Goal: Information Seeking & Learning: Learn about a topic

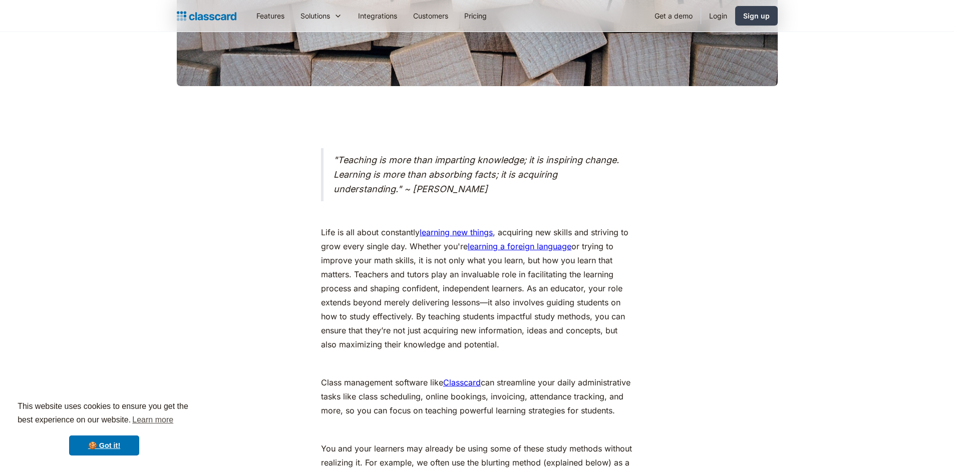
scroll to position [501, 0]
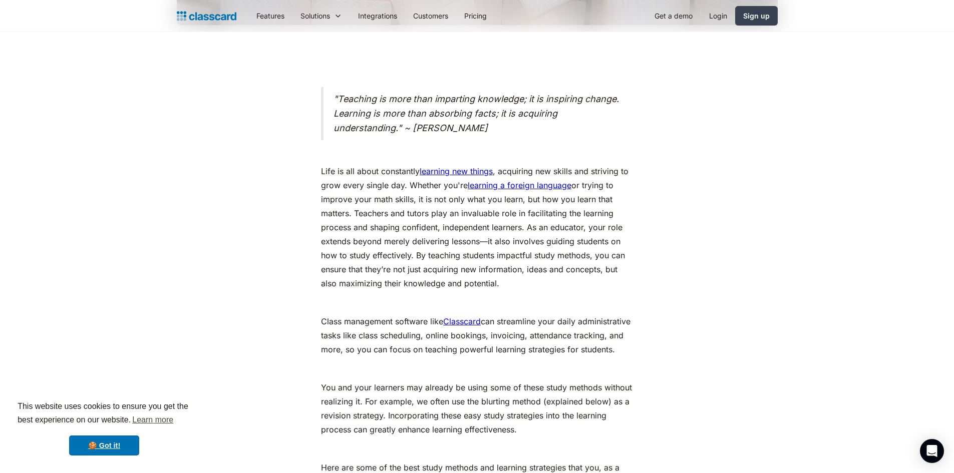
drag, startPoint x: 318, startPoint y: 168, endPoint x: 522, endPoint y: 282, distance: 233.4
click at [522, 282] on p "Life is all about constantly learning new things , acquiring new skills and str…" at bounding box center [477, 227] width 312 height 126
drag, startPoint x: 351, startPoint y: 345, endPoint x: 399, endPoint y: 364, distance: 51.2
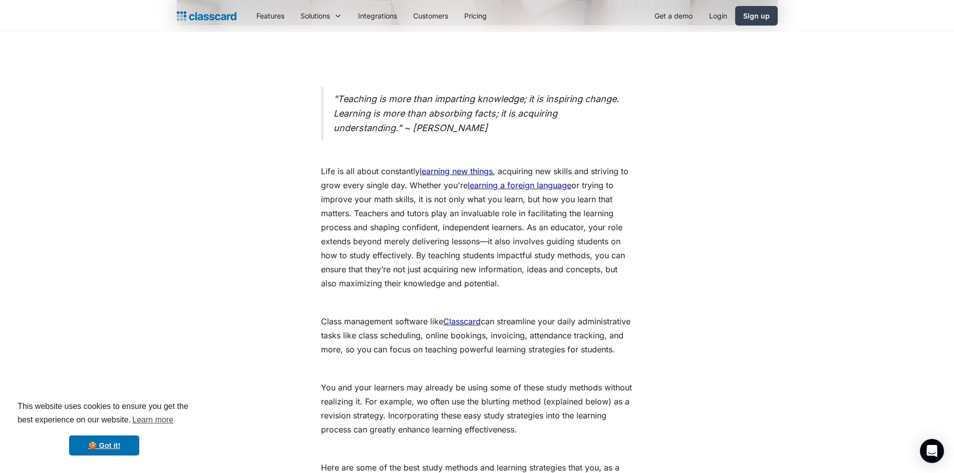
click at [401, 356] on p "Class management software like Classcard can streamline your daily administrati…" at bounding box center [477, 335] width 312 height 42
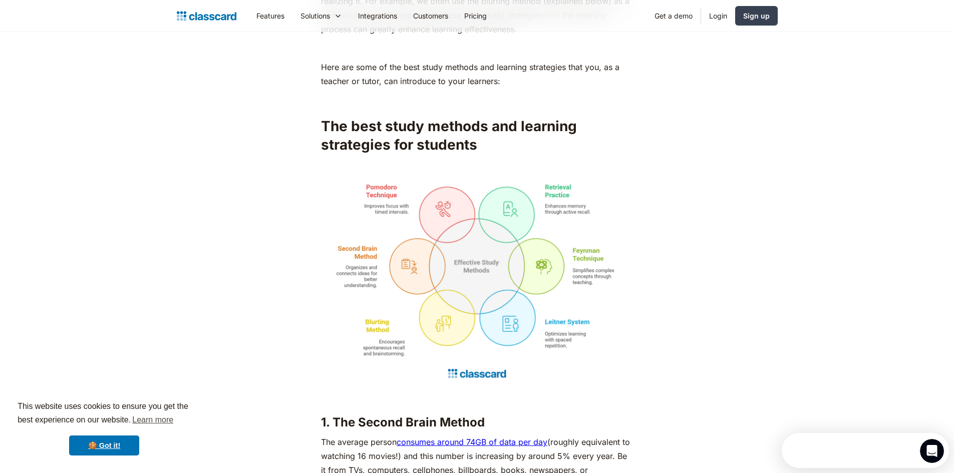
scroll to position [0, 0]
drag, startPoint x: 302, startPoint y: 207, endPoint x: 781, endPoint y: 344, distance: 497.9
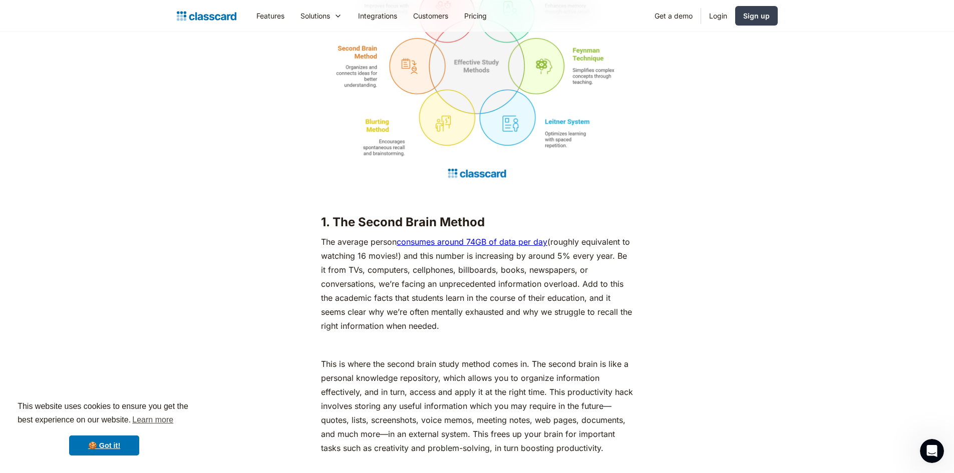
scroll to position [1152, 0]
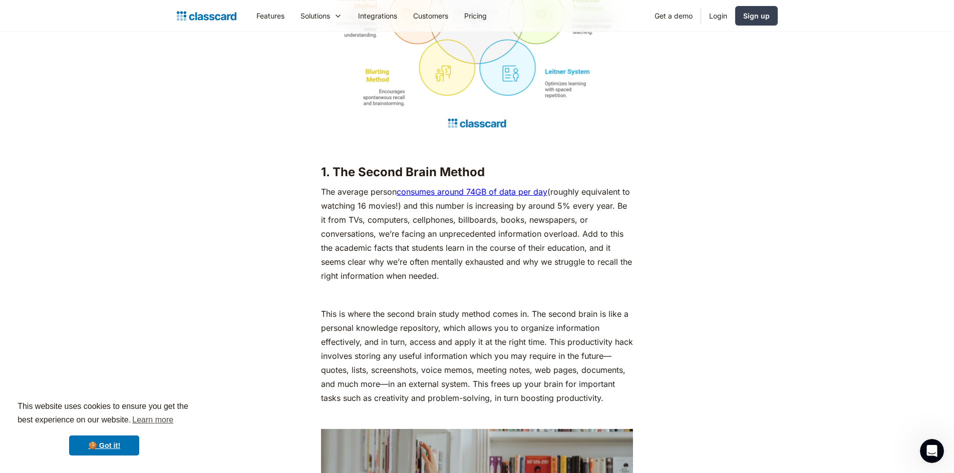
drag, startPoint x: 305, startPoint y: 211, endPoint x: 577, endPoint y: 290, distance: 283.5
click at [577, 283] on p "The average person consumes around 74GB of data per day (roughly equivalent to …" at bounding box center [477, 234] width 312 height 98
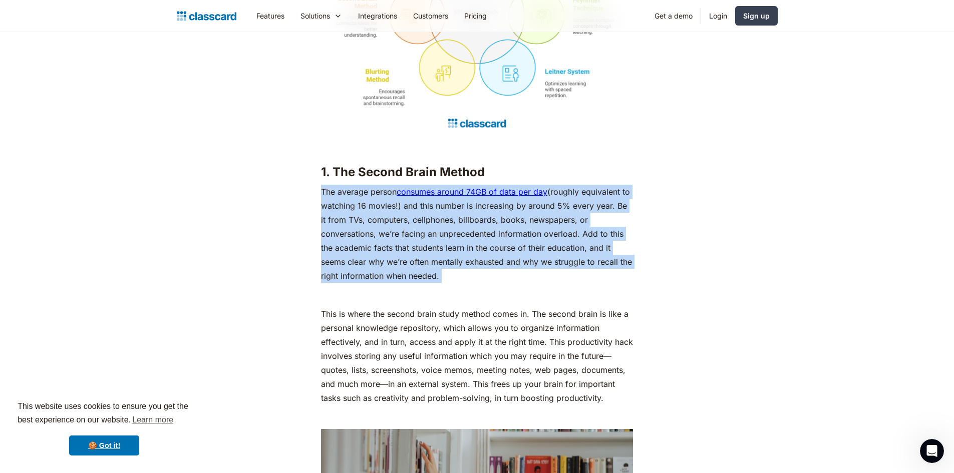
drag, startPoint x: 577, startPoint y: 290, endPoint x: 269, endPoint y: 211, distance: 318.4
drag, startPoint x: 269, startPoint y: 211, endPoint x: 535, endPoint y: 305, distance: 282.5
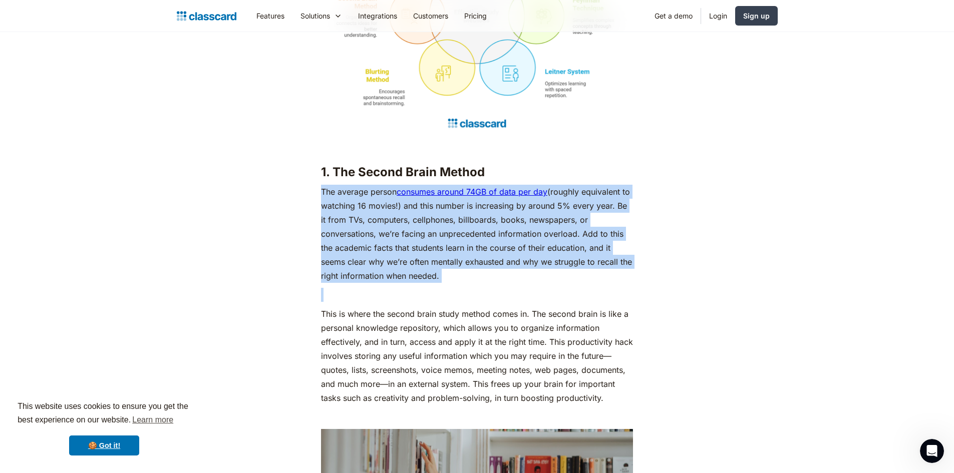
click at [535, 302] on p "‍" at bounding box center [477, 295] width 312 height 14
drag, startPoint x: 535, startPoint y: 305, endPoint x: 267, endPoint y: 209, distance: 285.1
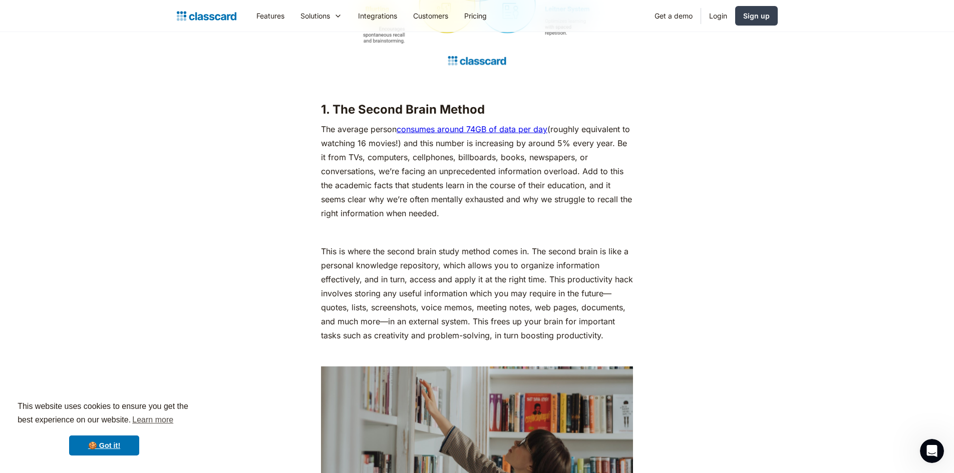
scroll to position [1302, 0]
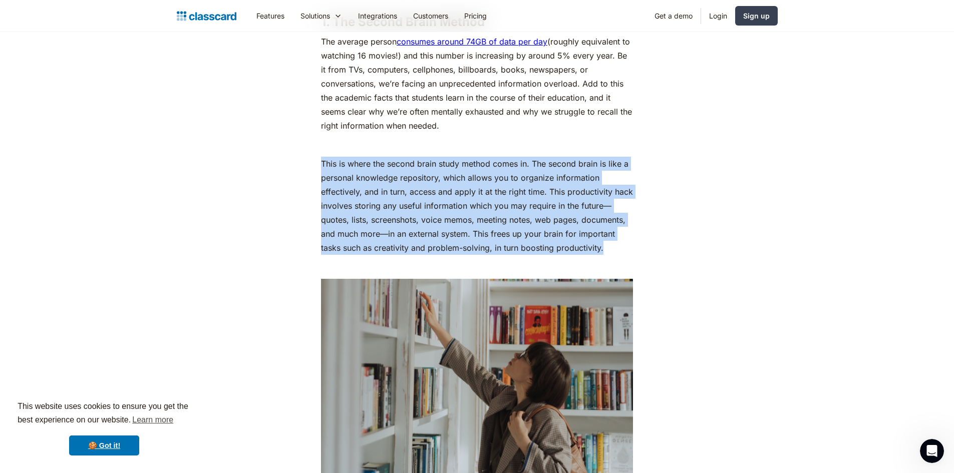
drag, startPoint x: 333, startPoint y: 183, endPoint x: 693, endPoint y: 257, distance: 368.0
drag, startPoint x: 693, startPoint y: 257, endPoint x: 296, endPoint y: 181, distance: 404.3
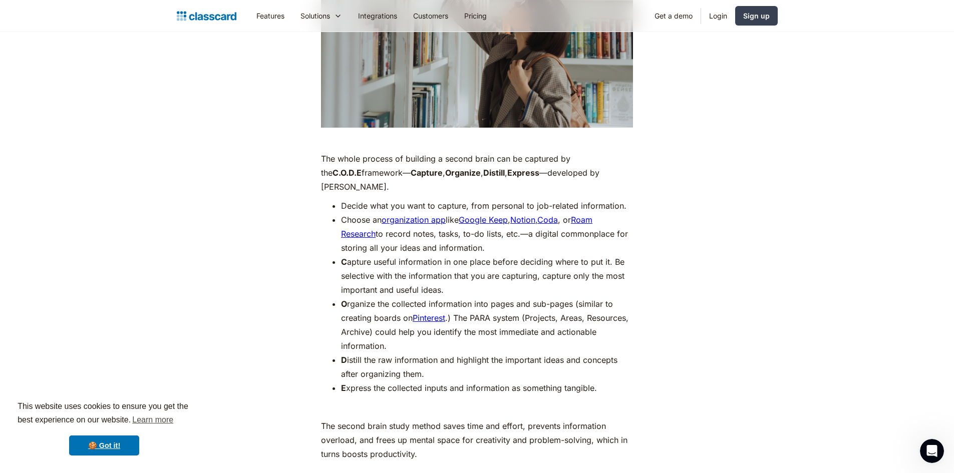
scroll to position [1652, 0]
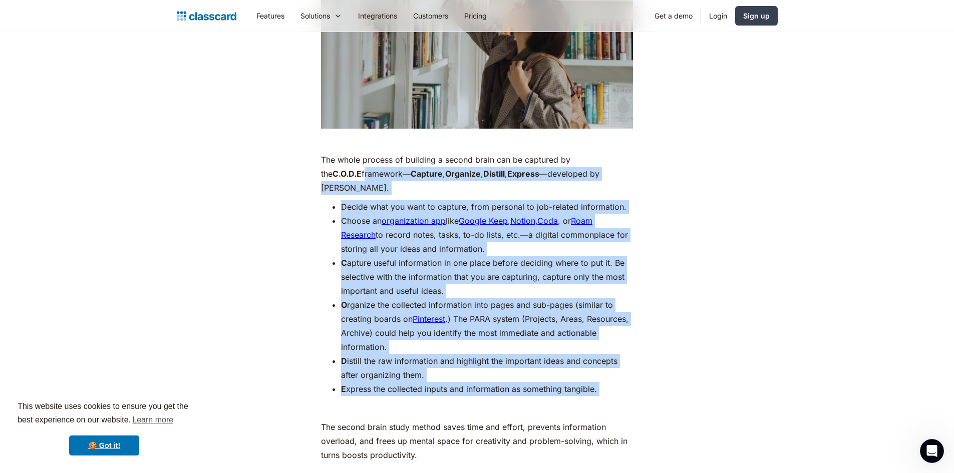
drag, startPoint x: 295, startPoint y: 182, endPoint x: 664, endPoint y: 410, distance: 433.5
drag, startPoint x: 636, startPoint y: 402, endPoint x: 236, endPoint y: 176, distance: 459.4
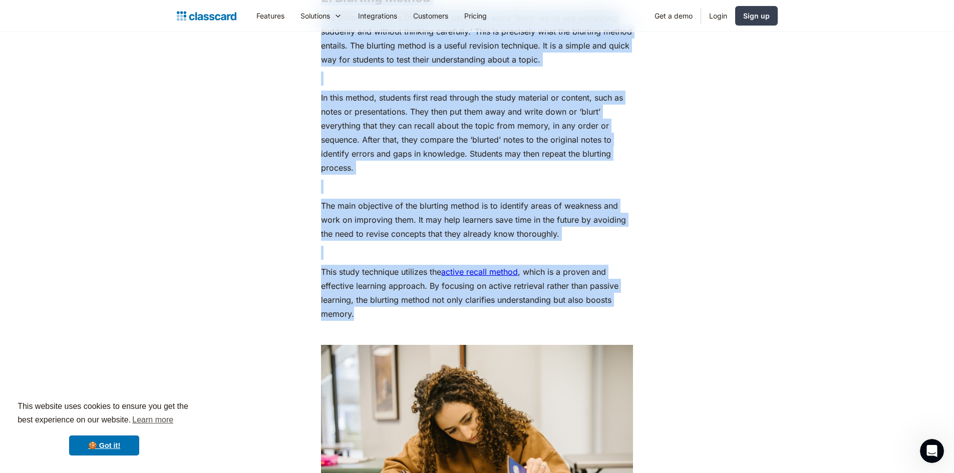
scroll to position [2353, 0]
drag, startPoint x: 303, startPoint y: 149, endPoint x: 576, endPoint y: 320, distance: 321.9
click at [576, 320] on p "This study technique utilizes the active recall method , which is a proven and …" at bounding box center [477, 292] width 312 height 56
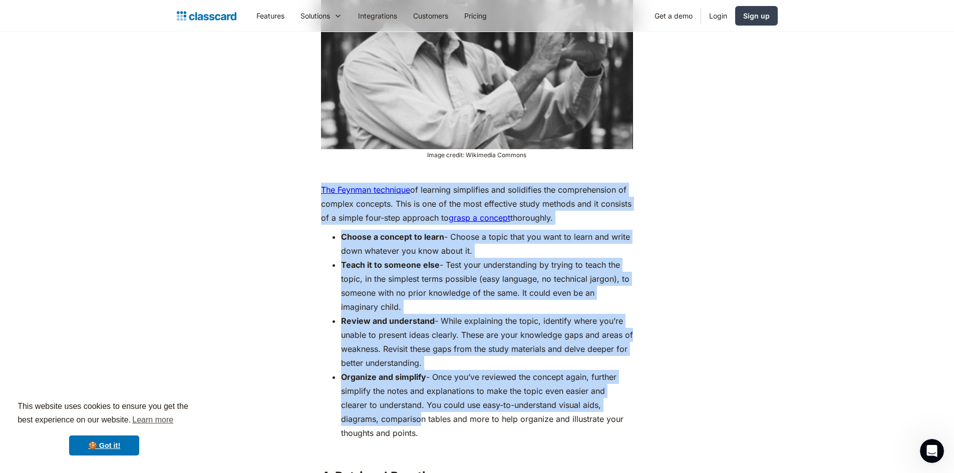
scroll to position [3204, 0]
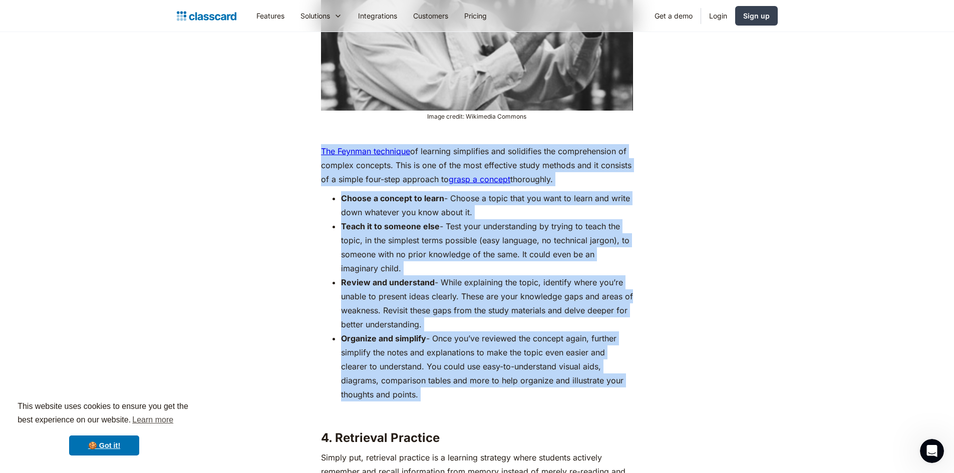
drag, startPoint x: 317, startPoint y: 304, endPoint x: 416, endPoint y: 402, distance: 139.1
click at [416, 402] on div ""Teaching is more than imparting knowledge; it is inspiring change. Learning is…" at bounding box center [476, 90] width 407 height 5414
click at [416, 402] on div ""Teaching is more than imparting knowledge; it is inspiring change. Learning is…" at bounding box center [477, 84] width 312 height 5402
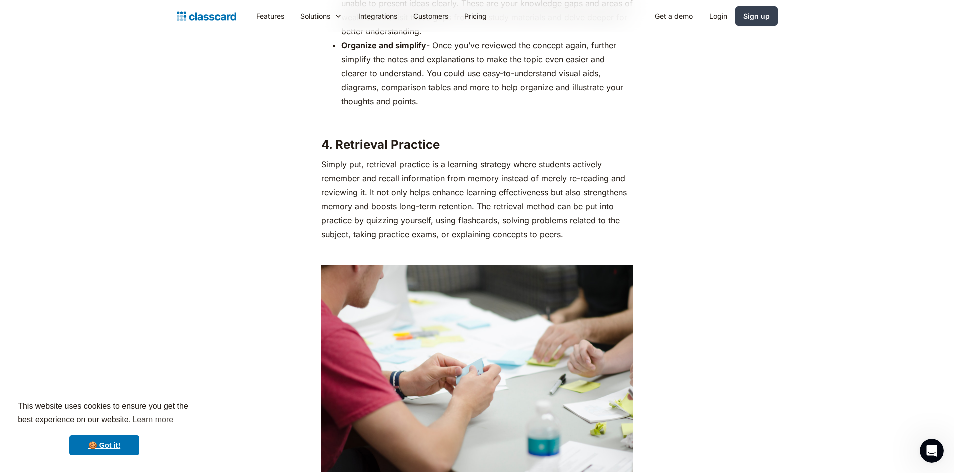
scroll to position [3505, 0]
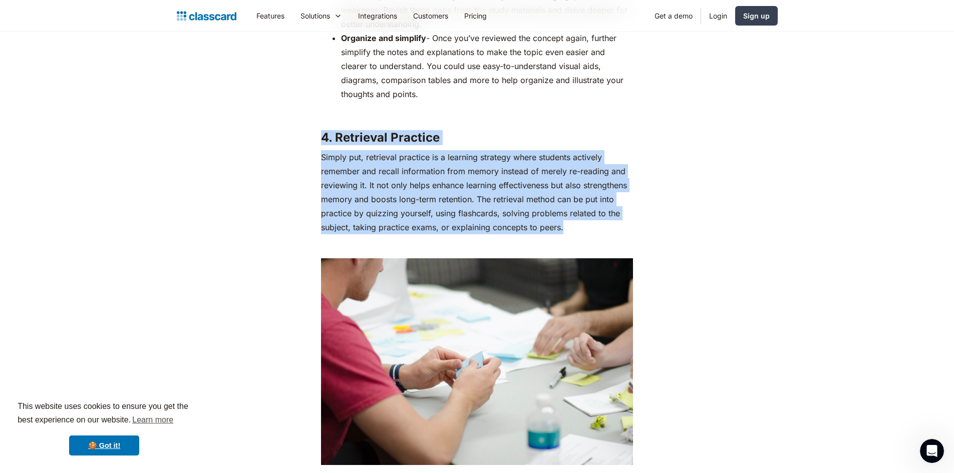
drag, startPoint x: 317, startPoint y: 138, endPoint x: 629, endPoint y: 230, distance: 324.8
click at [629, 230] on p "Simply put, retrieval practice is a learning strategy where students actively r…" at bounding box center [477, 192] width 312 height 84
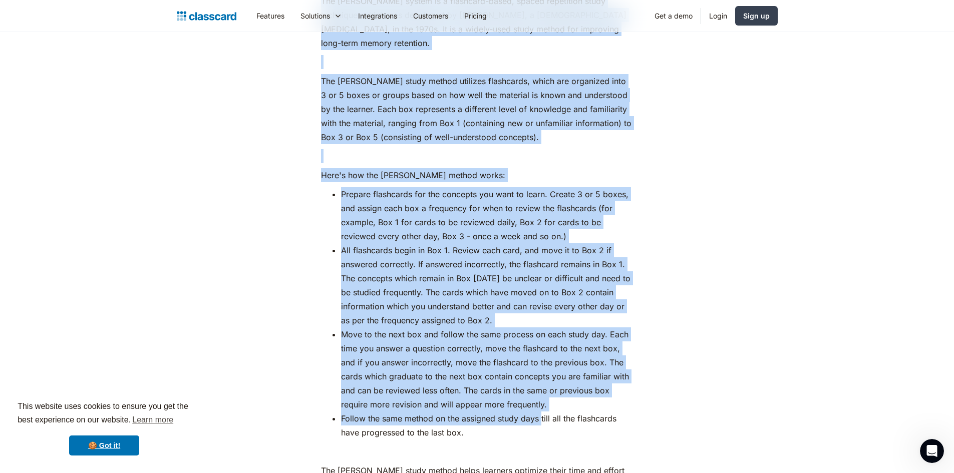
scroll to position [4106, 0]
drag, startPoint x: 314, startPoint y: 195, endPoint x: 568, endPoint y: 426, distance: 343.1
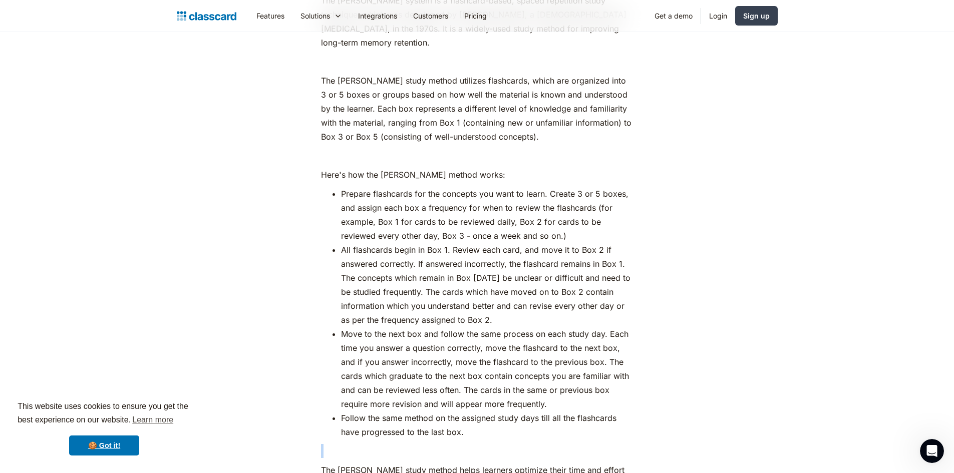
drag, startPoint x: 568, startPoint y: 426, endPoint x: 542, endPoint y: 421, distance: 26.5
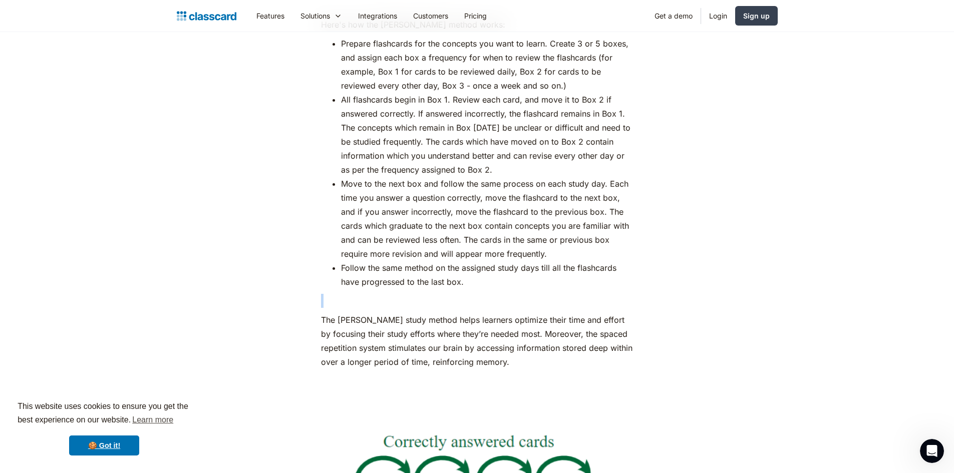
scroll to position [4206, 0]
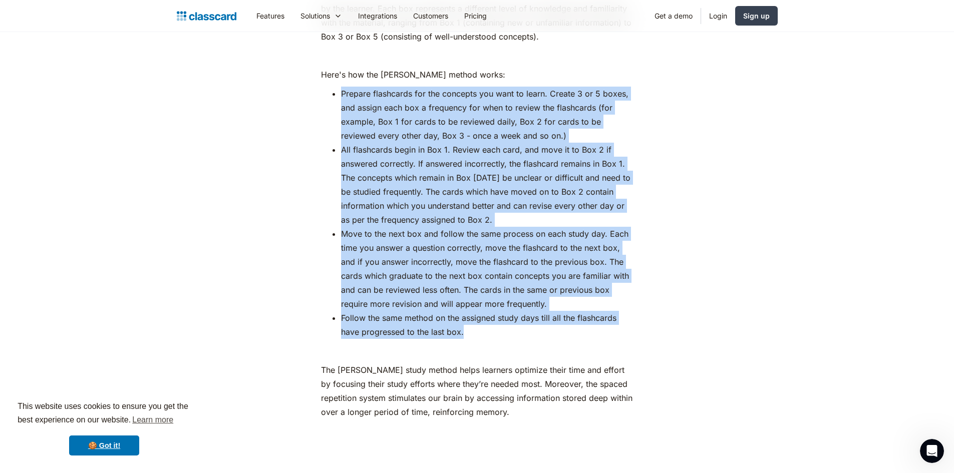
drag, startPoint x: 341, startPoint y: 80, endPoint x: 618, endPoint y: 317, distance: 365.0
click at [618, 317] on ul "Prepare flashcards for the concepts you want to learn. Create 3 or 5 boxes, and…" at bounding box center [477, 213] width 312 height 252
click at [618, 317] on li "Follow the same method on the assigned study days till all the flashcards have …" at bounding box center [487, 325] width 292 height 28
drag, startPoint x: 617, startPoint y: 317, endPoint x: 301, endPoint y: 82, distance: 393.9
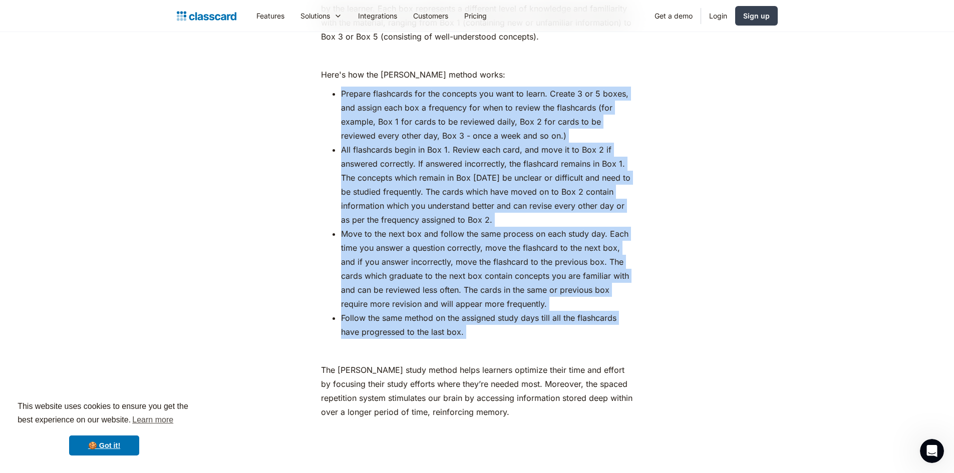
drag, startPoint x: 301, startPoint y: 82, endPoint x: 520, endPoint y: 315, distance: 319.5
click at [520, 315] on li "Follow the same method on the assigned study days till all the flashcards have …" at bounding box center [487, 325] width 292 height 28
drag, startPoint x: 520, startPoint y: 315, endPoint x: 314, endPoint y: 75, distance: 316.7
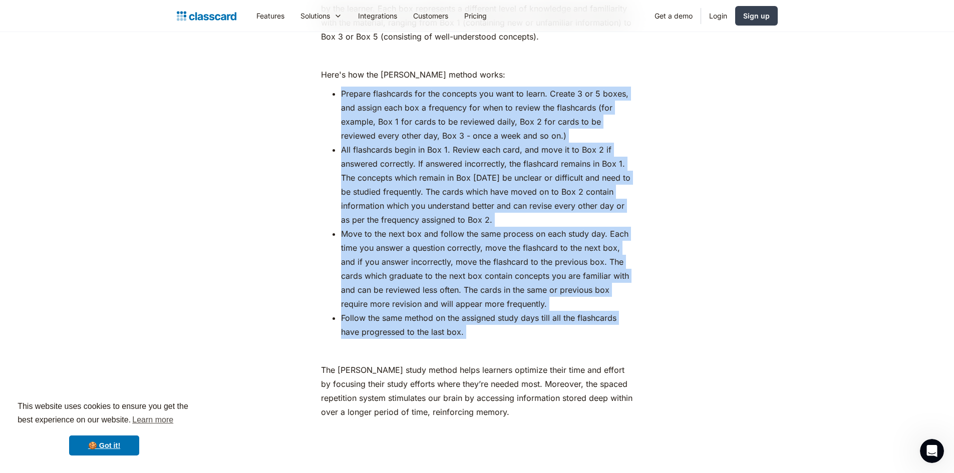
drag, startPoint x: 314, startPoint y: 75, endPoint x: 531, endPoint y: 318, distance: 326.6
click at [531, 318] on li "Follow the same method on the assigned study days till all the flashcards have …" at bounding box center [487, 325] width 292 height 28
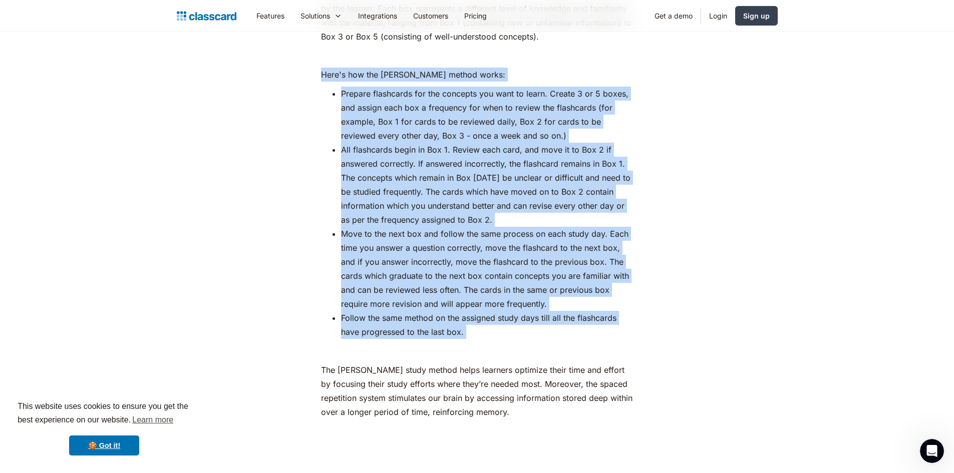
drag, startPoint x: 531, startPoint y: 318, endPoint x: 335, endPoint y: 66, distance: 319.7
click at [335, 68] on p "Here's how the [PERSON_NAME] method works:" at bounding box center [477, 75] width 312 height 14
drag, startPoint x: 335, startPoint y: 66, endPoint x: 512, endPoint y: 316, distance: 306.7
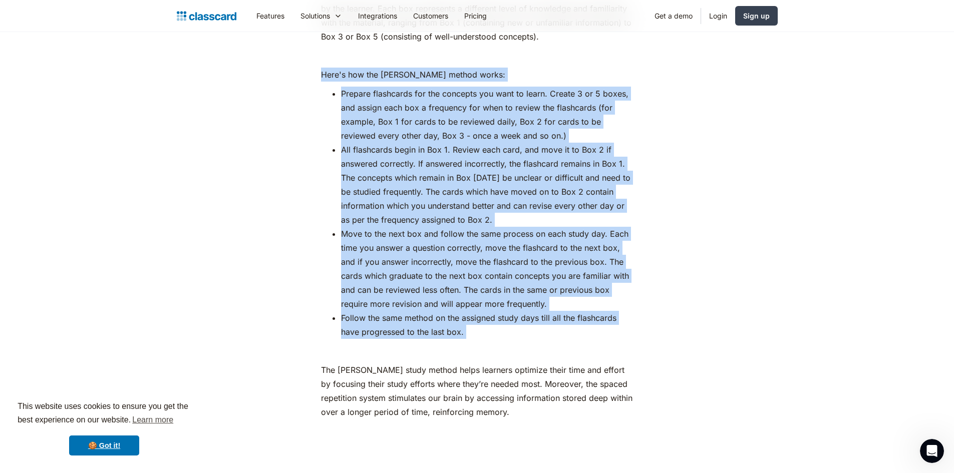
click at [512, 316] on li "Follow the same method on the assigned study days till all the flashcards have …" at bounding box center [487, 325] width 292 height 28
drag, startPoint x: 512, startPoint y: 316, endPoint x: 260, endPoint y: 61, distance: 359.0
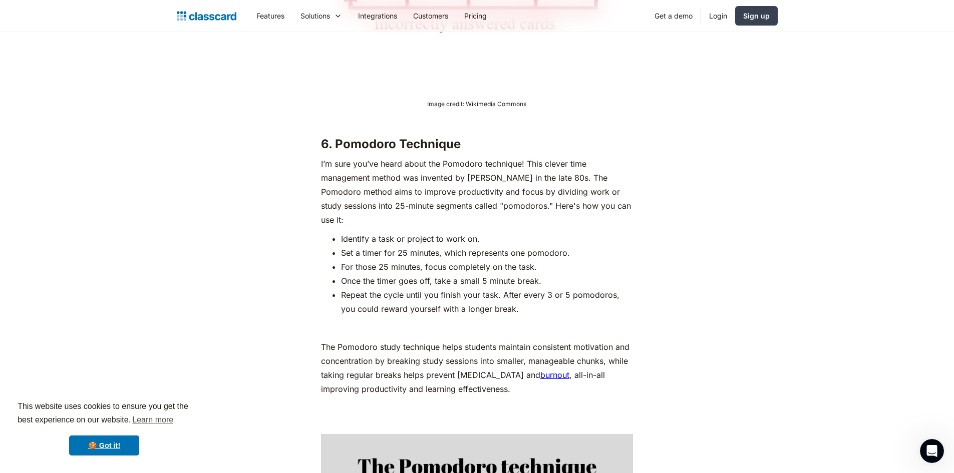
scroll to position [4857, 0]
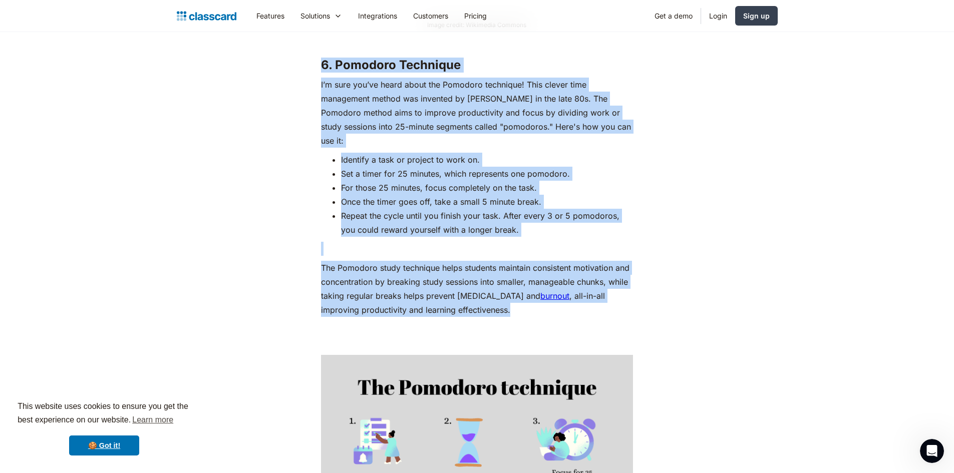
drag, startPoint x: 309, startPoint y: 56, endPoint x: 531, endPoint y: 301, distance: 330.7
click at [531, 301] on p "The Pomodoro study technique helps students maintain consistent motivation and …" at bounding box center [477, 289] width 312 height 56
drag, startPoint x: 531, startPoint y: 301, endPoint x: 294, endPoint y: 44, distance: 349.4
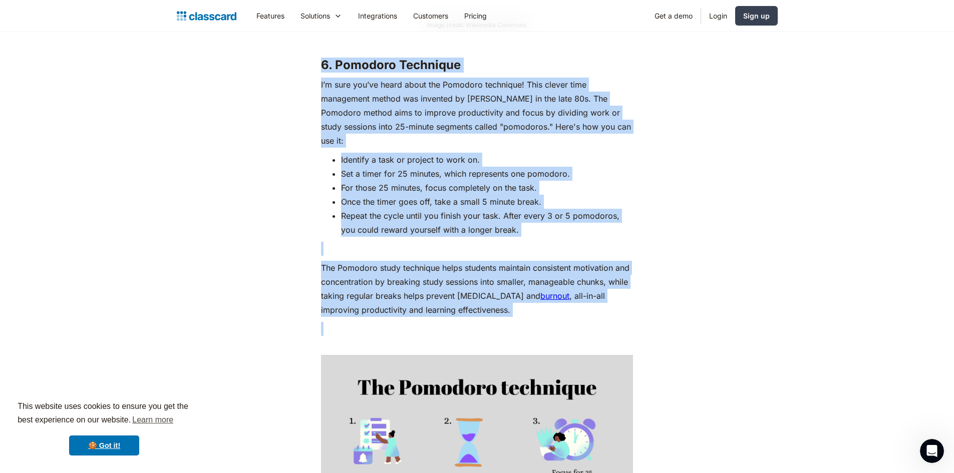
drag, startPoint x: 294, startPoint y: 44, endPoint x: 554, endPoint y: 297, distance: 362.9
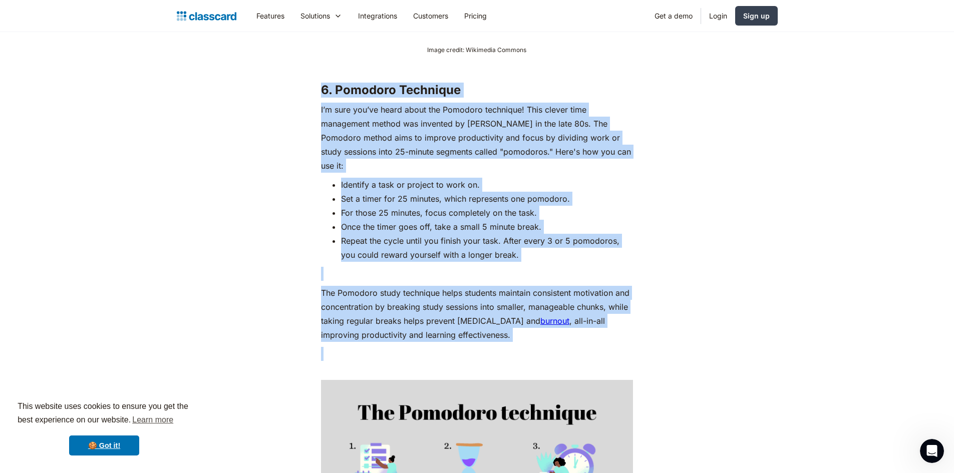
click at [554, 297] on p "The Pomodoro study technique helps students maintain consistent motivation and …" at bounding box center [477, 314] width 312 height 56
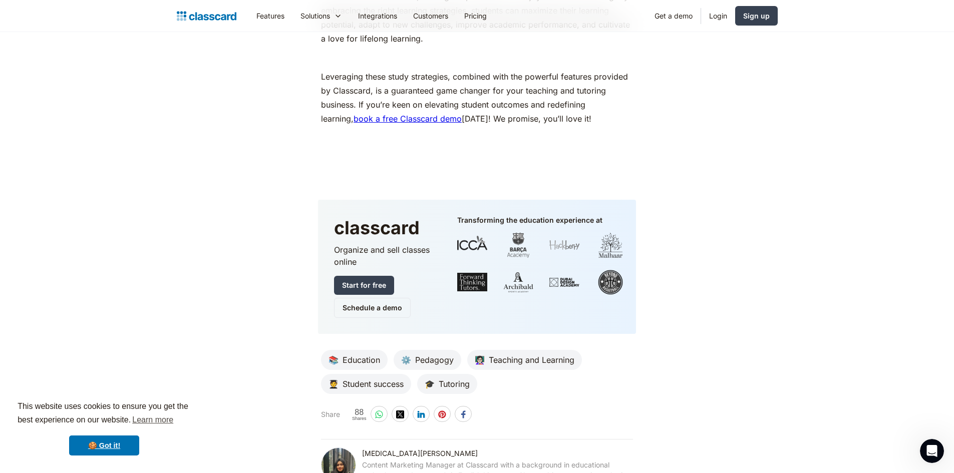
scroll to position [5808, 0]
